Goal: Check status

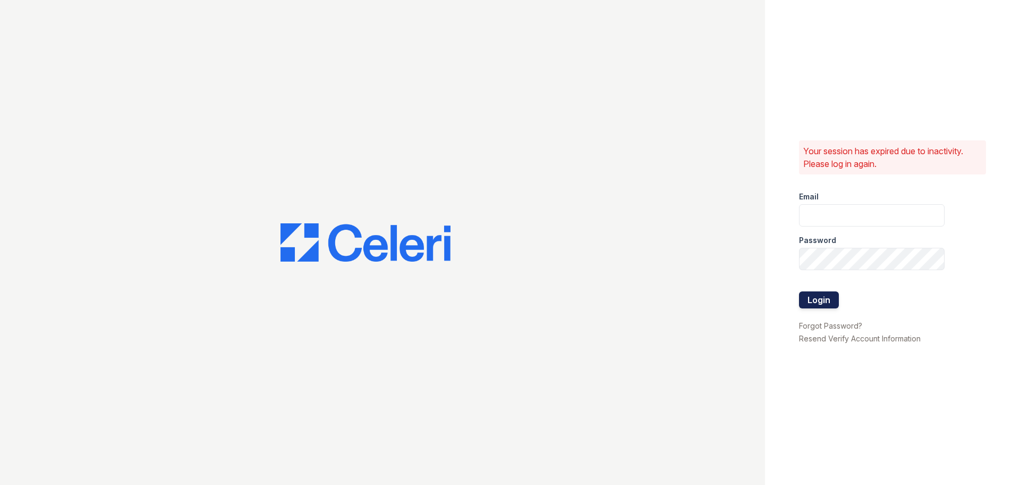
type input "jjordan@rushmoremgmt.com"
click at [817, 300] on button "Login" at bounding box center [819, 299] width 40 height 17
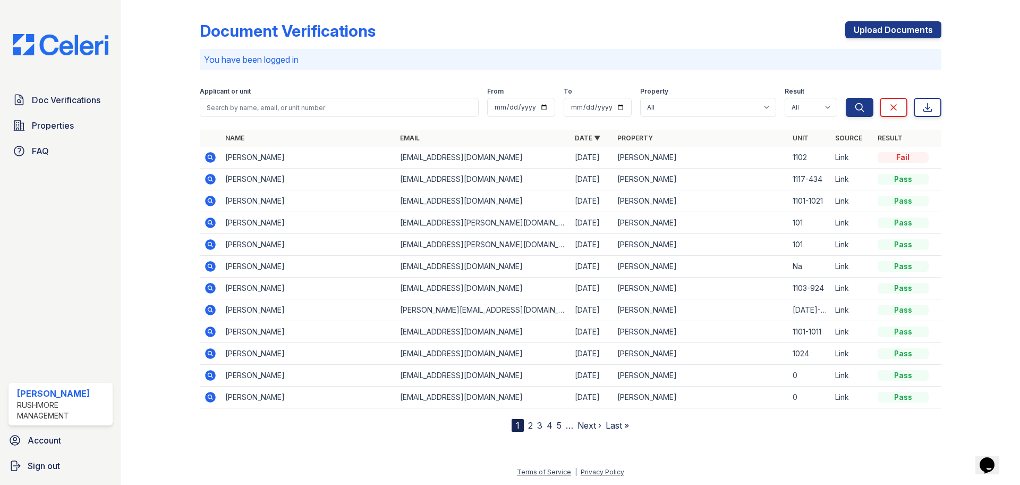
click at [209, 156] on icon at bounding box center [209, 156] width 3 height 3
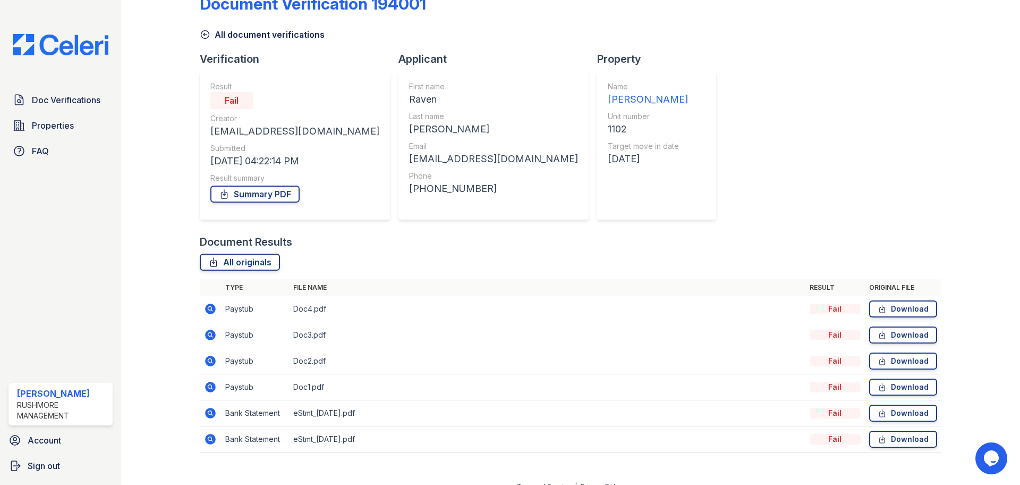
scroll to position [41, 0]
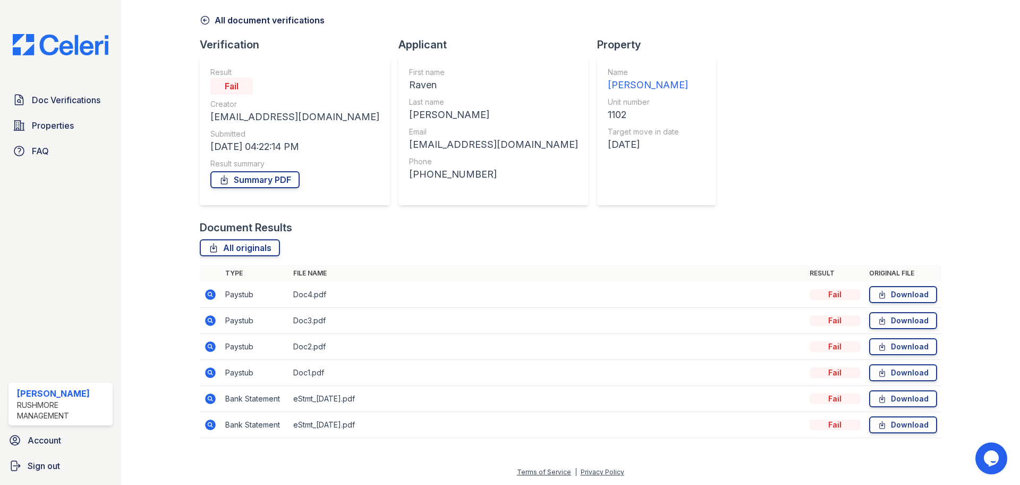
click at [208, 396] on icon at bounding box center [210, 398] width 13 height 13
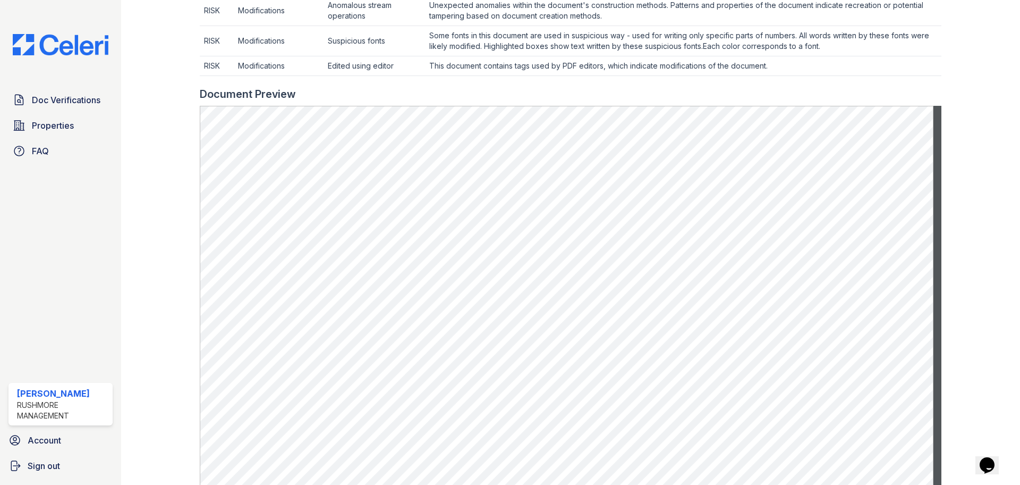
scroll to position [527, 0]
